Goal: Obtain resource: Download file/media

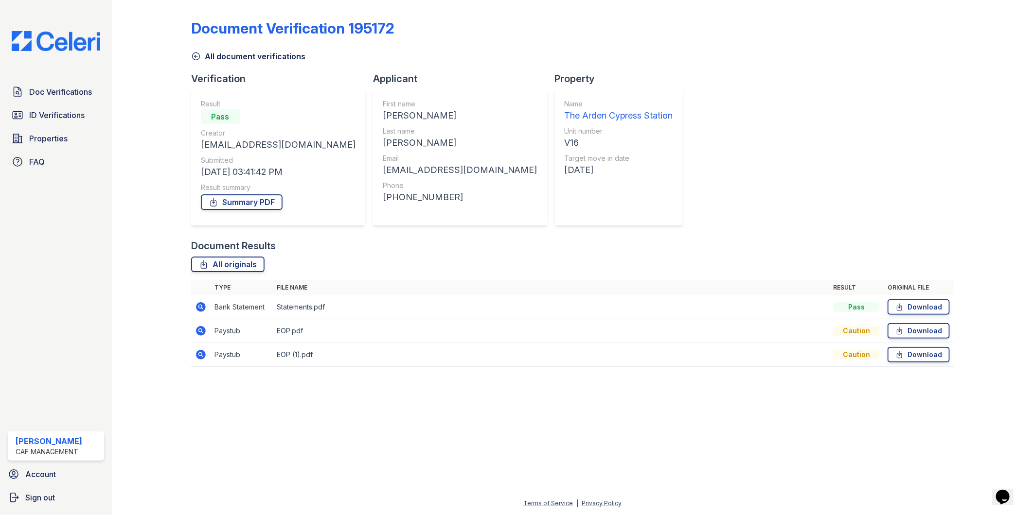
click at [324, 412] on div at bounding box center [572, 445] width 890 height 106
click at [57, 97] on span "Doc Verifications" at bounding box center [60, 92] width 63 height 12
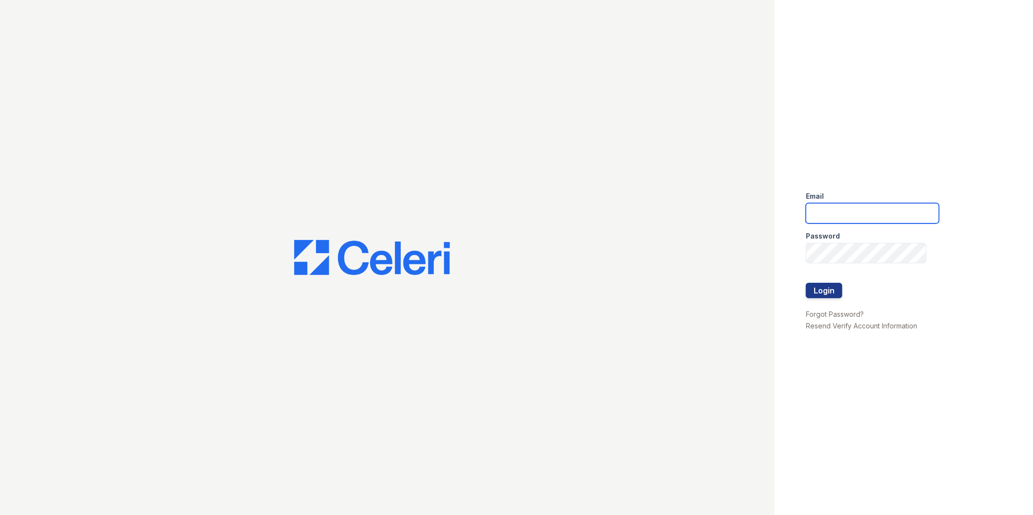
type input "Arden1@cafmanagement.com"
click at [827, 287] on button "Login" at bounding box center [824, 291] width 36 height 16
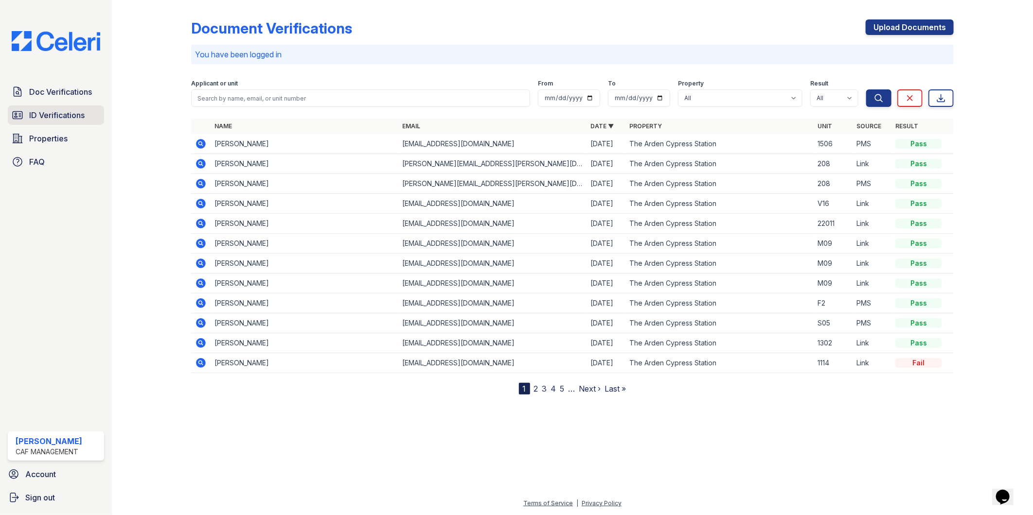
click at [52, 122] on link "ID Verifications" at bounding box center [56, 115] width 96 height 19
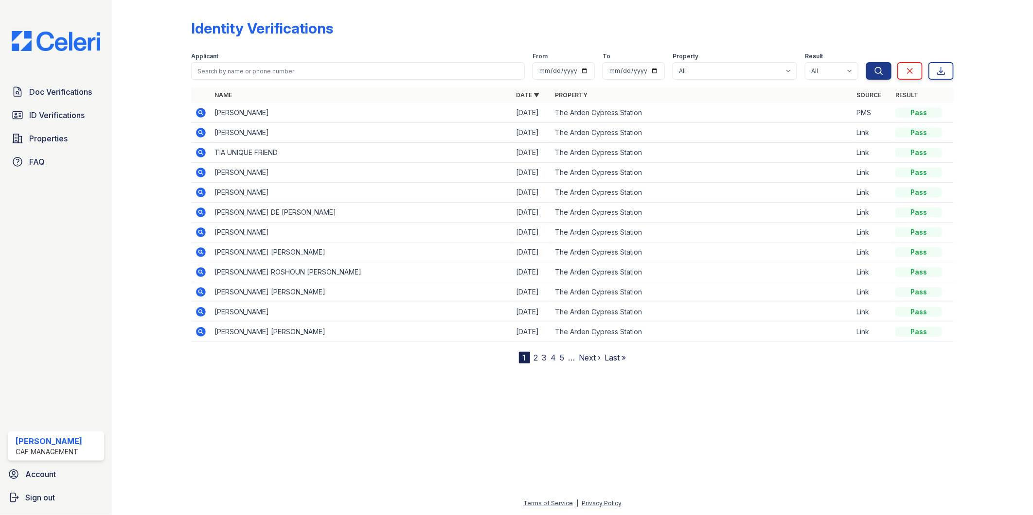
click at [249, 273] on td "KENNEDY ROSHOUN SCOTT" at bounding box center [361, 273] width 301 height 20
click at [260, 354] on div "Name Date ▼ Property Source Result Jullie Melerine 09/25/25 The Arden Cypress S…" at bounding box center [572, 226] width 763 height 276
click at [531, 360] on nav "1 2 3 4 5 … Next › Last »" at bounding box center [572, 358] width 107 height 12
click at [535, 360] on link "2" at bounding box center [536, 358] width 4 height 10
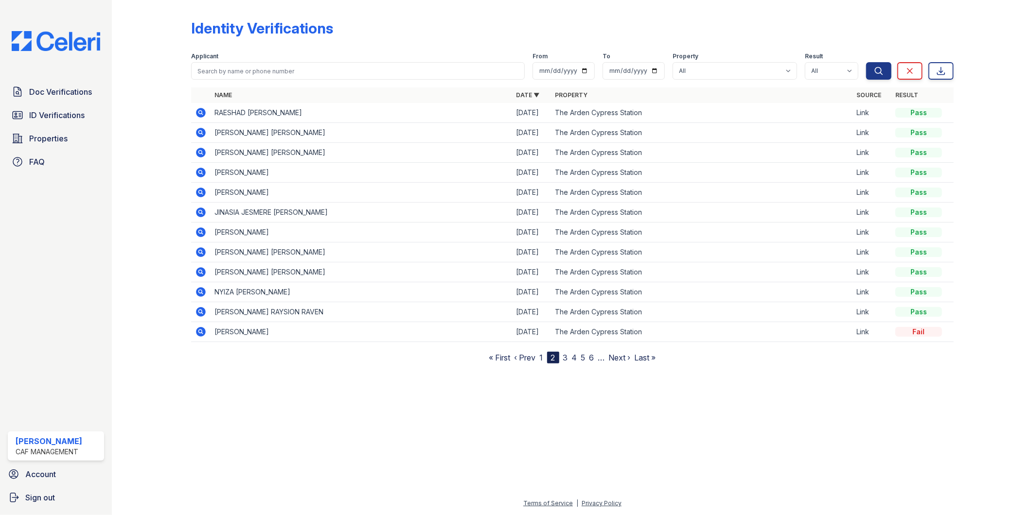
click at [196, 113] on icon at bounding box center [201, 113] width 10 height 10
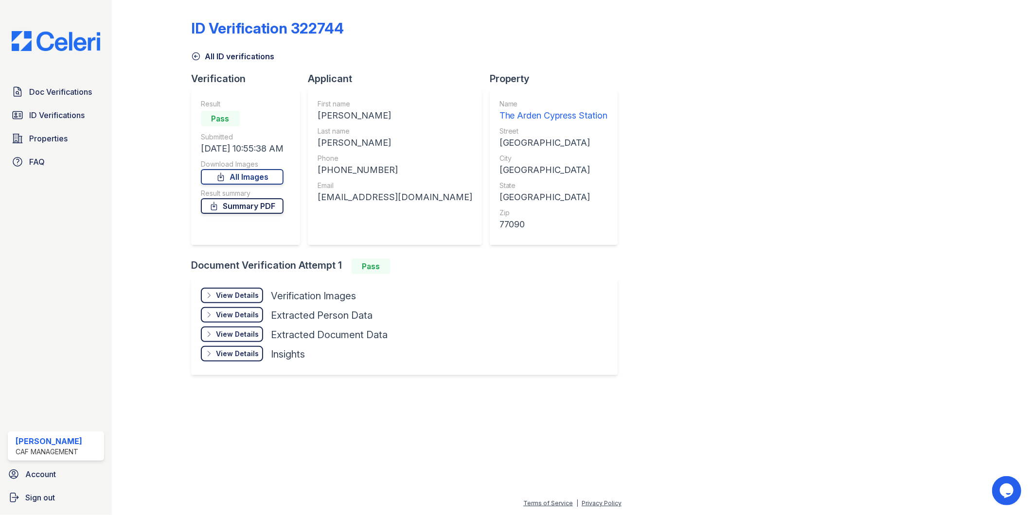
click at [258, 209] on link "Summary PDF" at bounding box center [242, 206] width 83 height 16
click at [57, 114] on span "ID Verifications" at bounding box center [56, 115] width 55 height 12
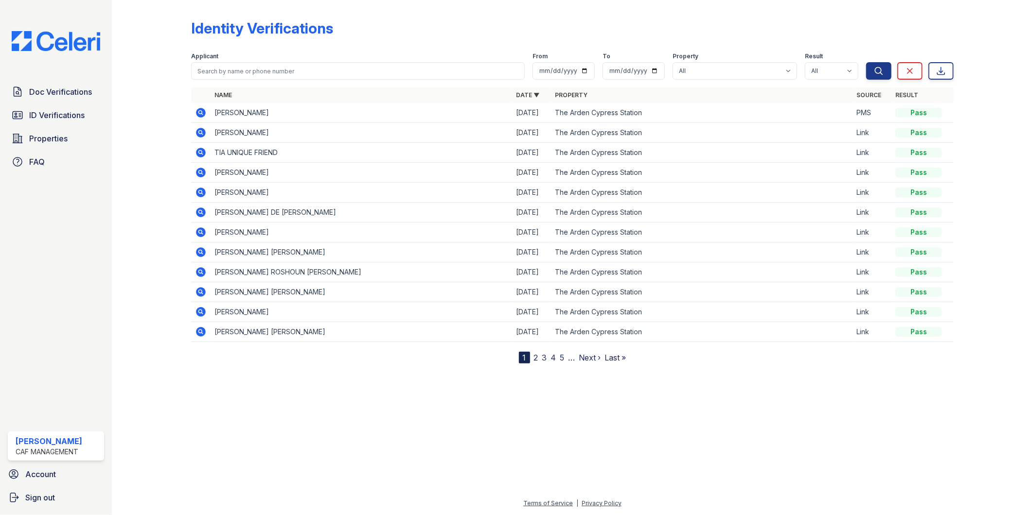
click at [203, 275] on icon at bounding box center [201, 272] width 10 height 10
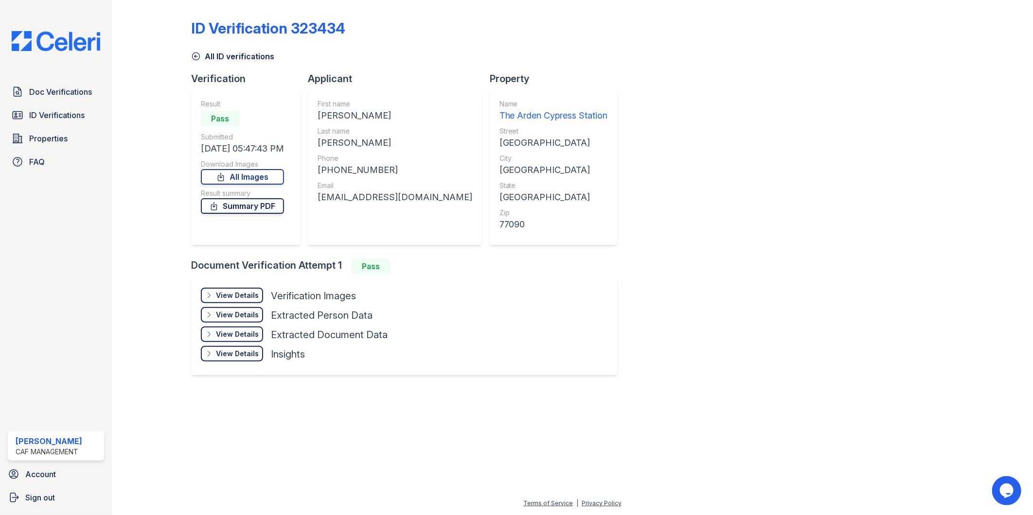
click at [244, 206] on link "Summary PDF" at bounding box center [242, 206] width 83 height 16
